Goal: Task Accomplishment & Management: Use online tool/utility

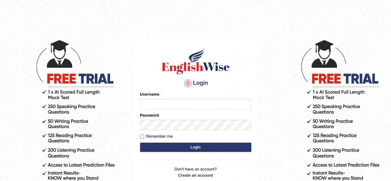
type input "[PERSON_NAME]"
click at [174, 147] on button "Login" at bounding box center [195, 146] width 111 height 9
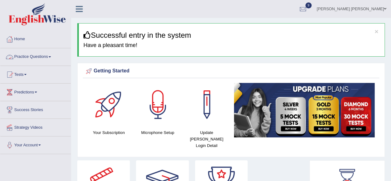
click at [52, 55] on link "Practice Questions" at bounding box center [35, 55] width 70 height 15
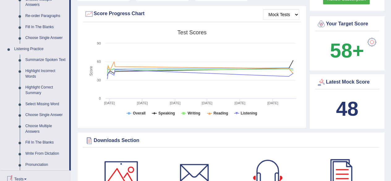
scroll to position [185, 0]
